Goal: Task Accomplishment & Management: Use online tool/utility

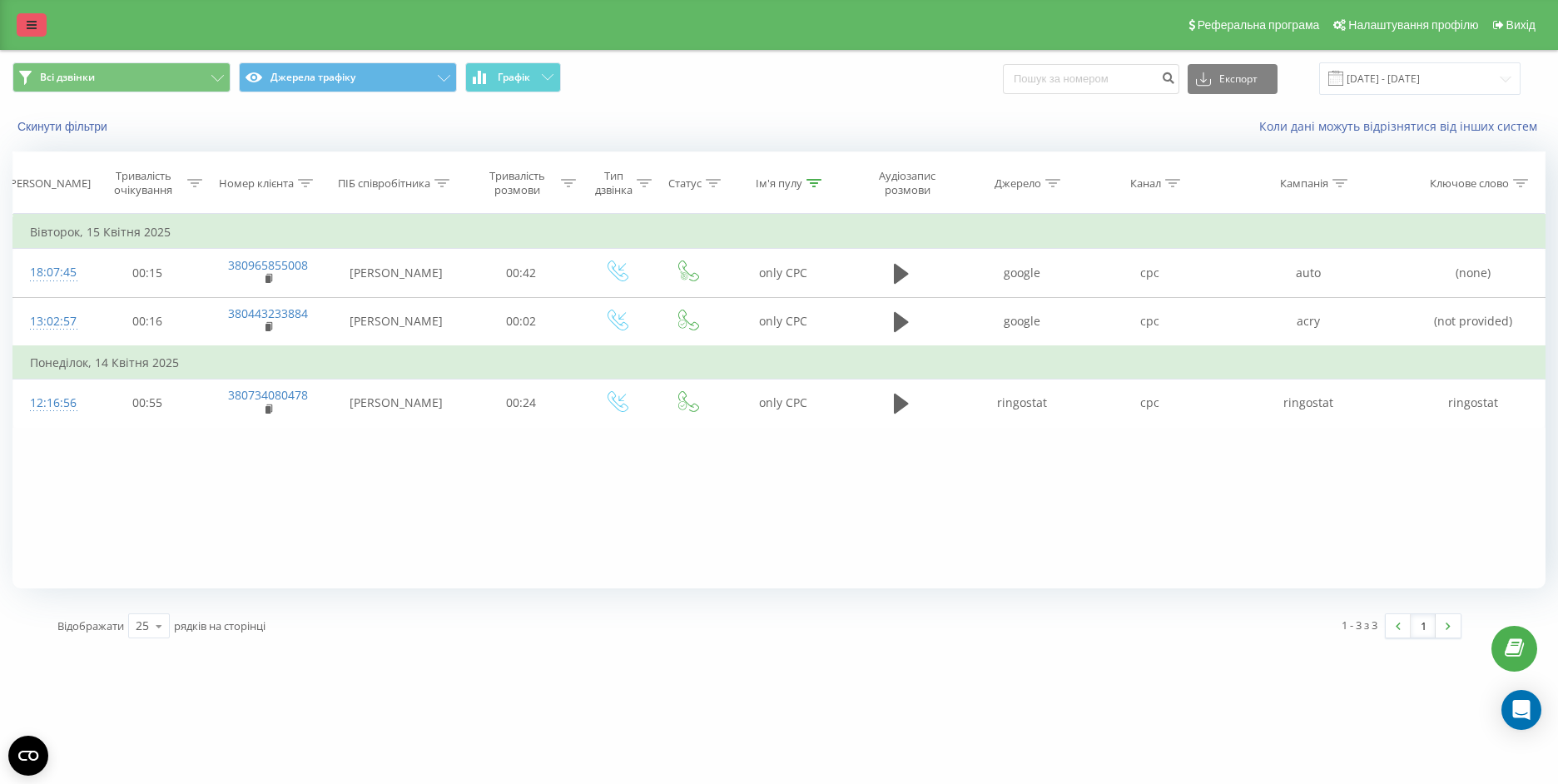
click at [24, 22] on link at bounding box center [32, 25] width 30 height 23
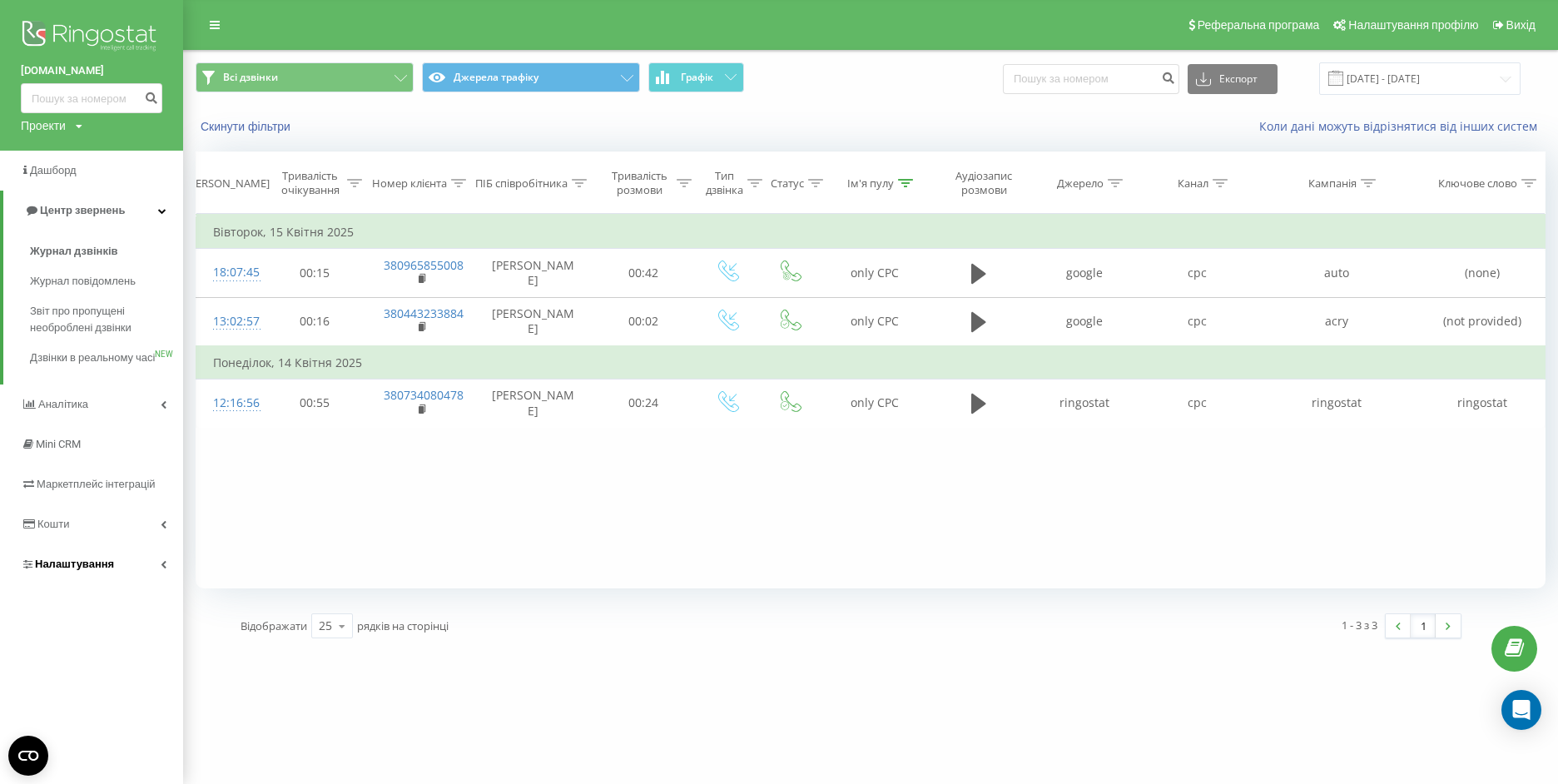
click at [77, 573] on span "Налаштування" at bounding box center [68, 564] width 93 height 17
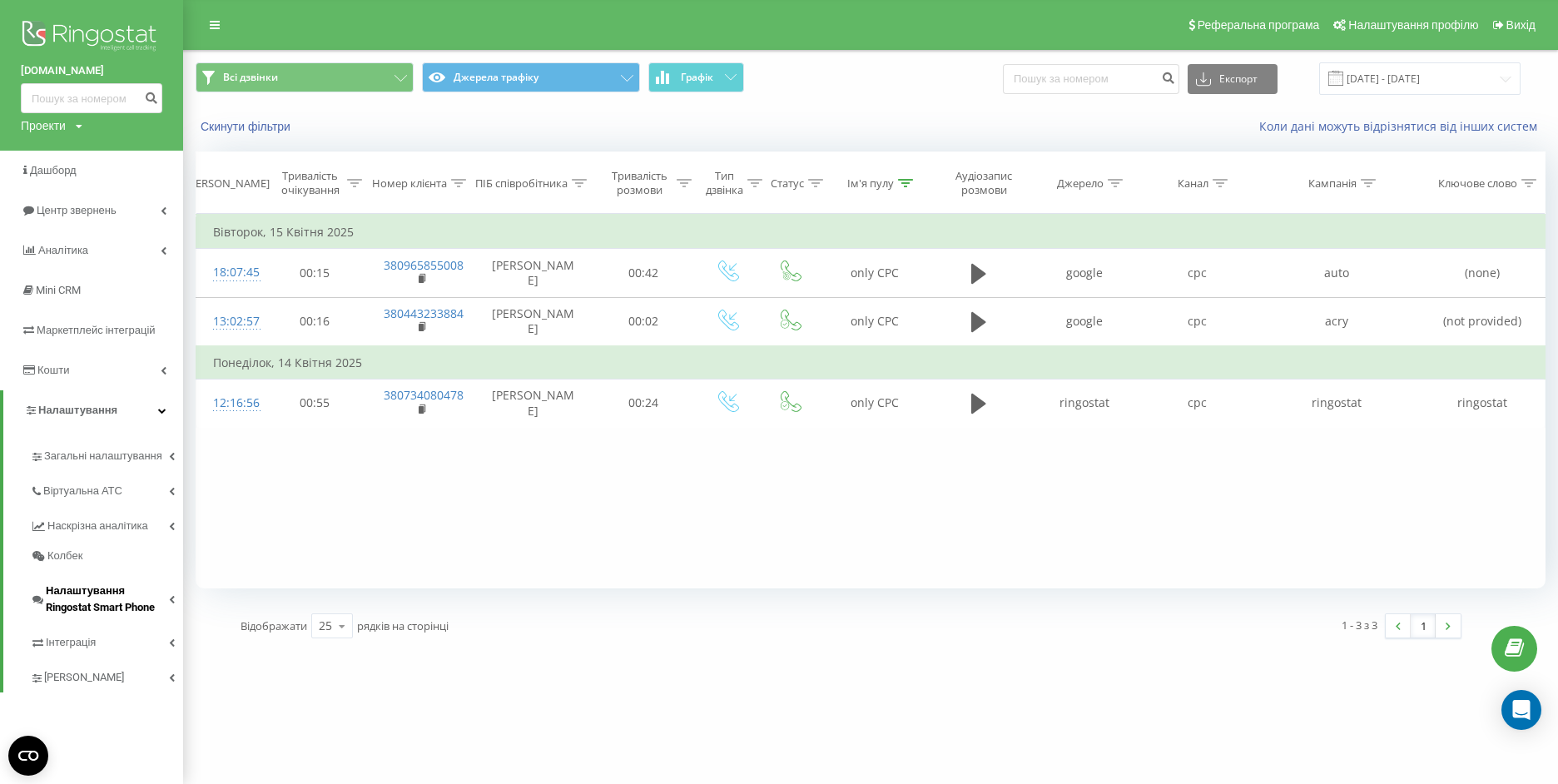
click at [77, 601] on span "Налаштування Ringostat Smart Phone" at bounding box center [107, 599] width 123 height 33
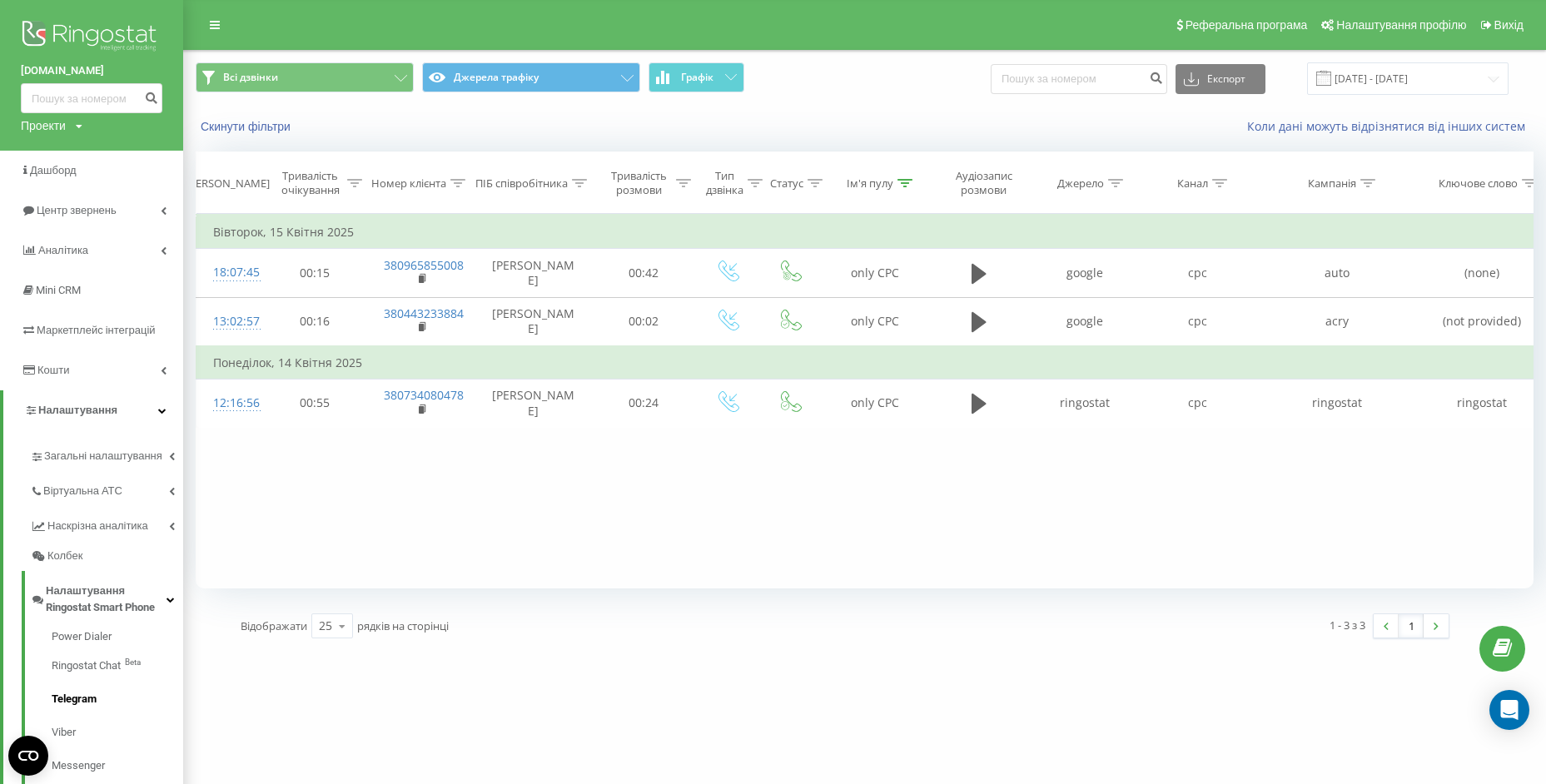
click at [70, 700] on span "Telegram" at bounding box center [74, 699] width 45 height 17
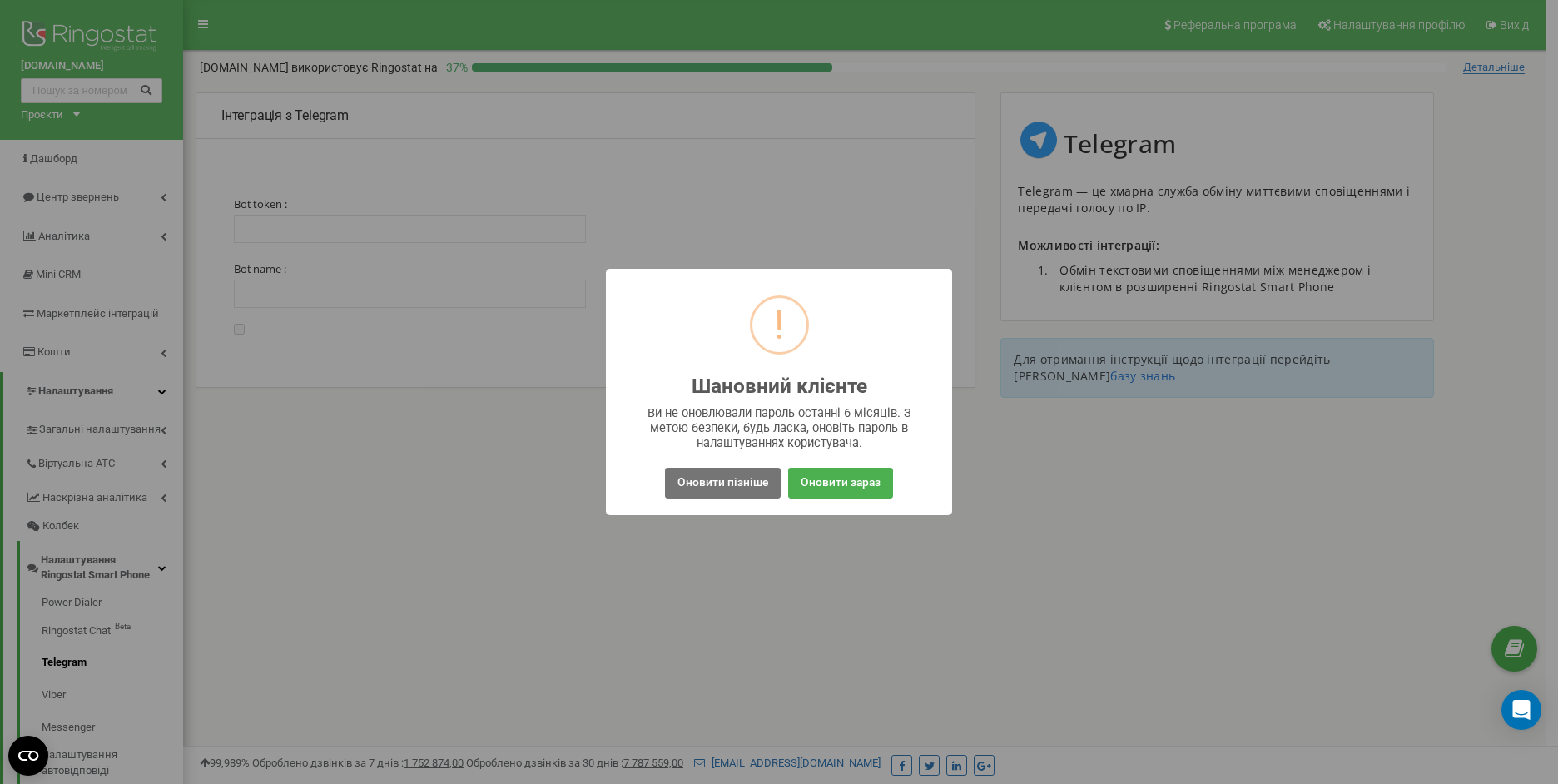
type input "5341289838:AAGlTr-vSuDTQhVM9gSKL2xyFcD2TlsJJ5s1"
type input "winautoua_bot"
click at [722, 475] on button "Оновити пізніше" at bounding box center [722, 482] width 115 height 31
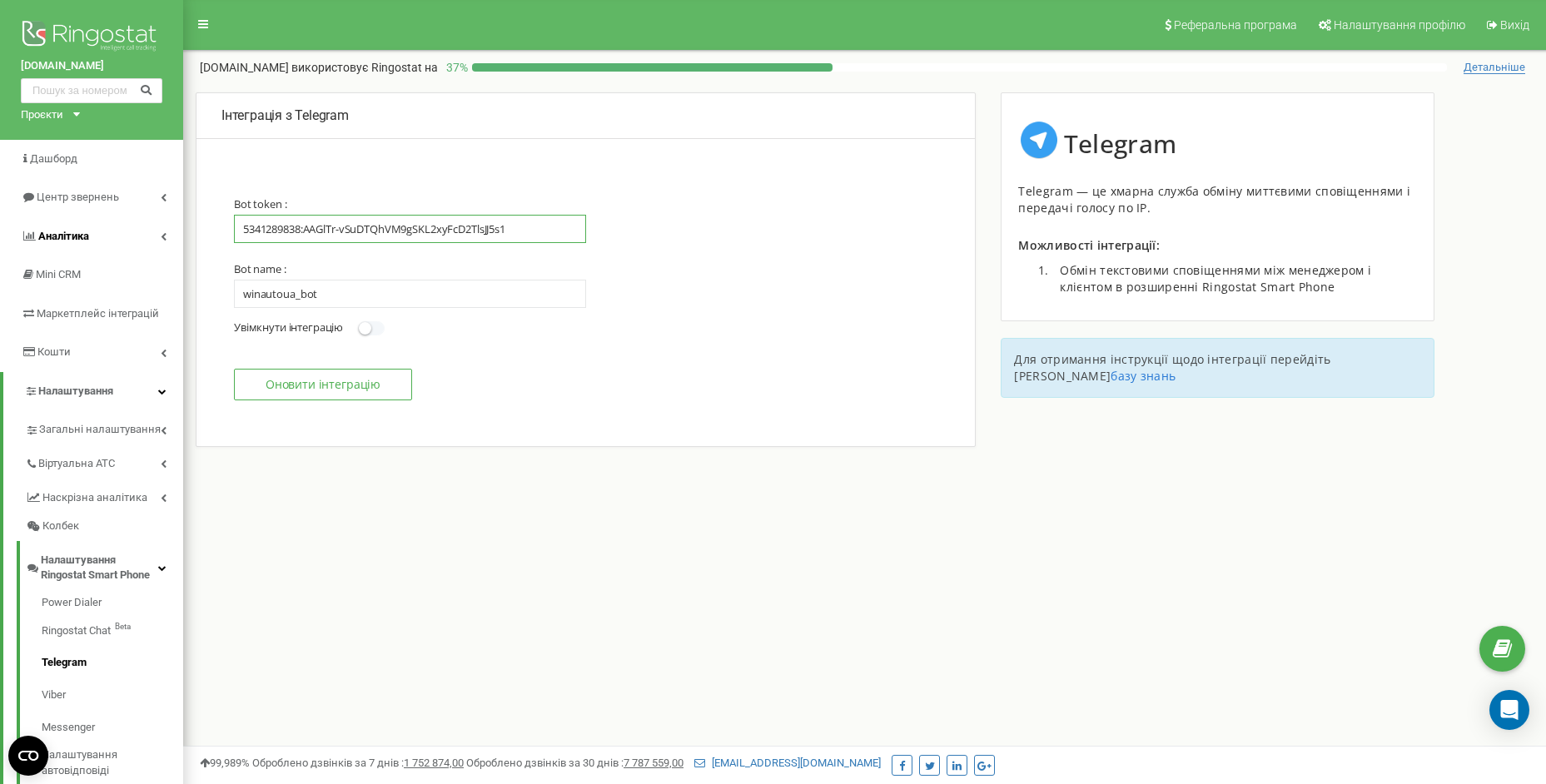
drag, startPoint x: 527, startPoint y: 231, endPoint x: 55, endPoint y: 224, distance: 472.1
click at [92, 228] on div "[DOMAIN_NAME] Проєкти [DOMAIN_NAME] Дашборд Центр звернень Аналiтика Mini CRM М…" at bounding box center [773, 499] width 1546 height 999
drag, startPoint x: 340, startPoint y: 291, endPoint x: 74, endPoint y: 290, distance: 266.0
click at [74, 290] on div "winauto.ua Проєкти winauto.ua Дашборд Центр звернень Аналiтика Mini CRM Маркетп…" at bounding box center [773, 499] width 1546 height 999
